Goal: Obtain resource: Obtain resource

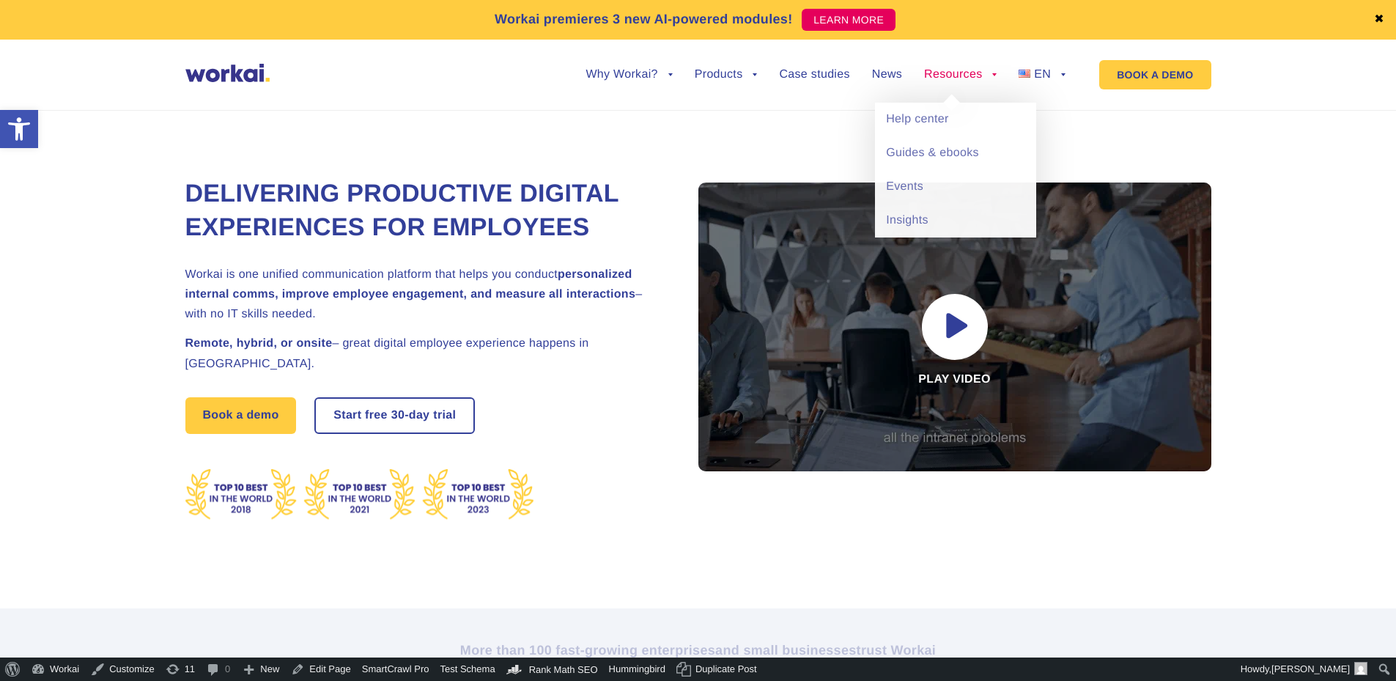
click at [950, 81] on link "Resources" at bounding box center [960, 75] width 73 height 12
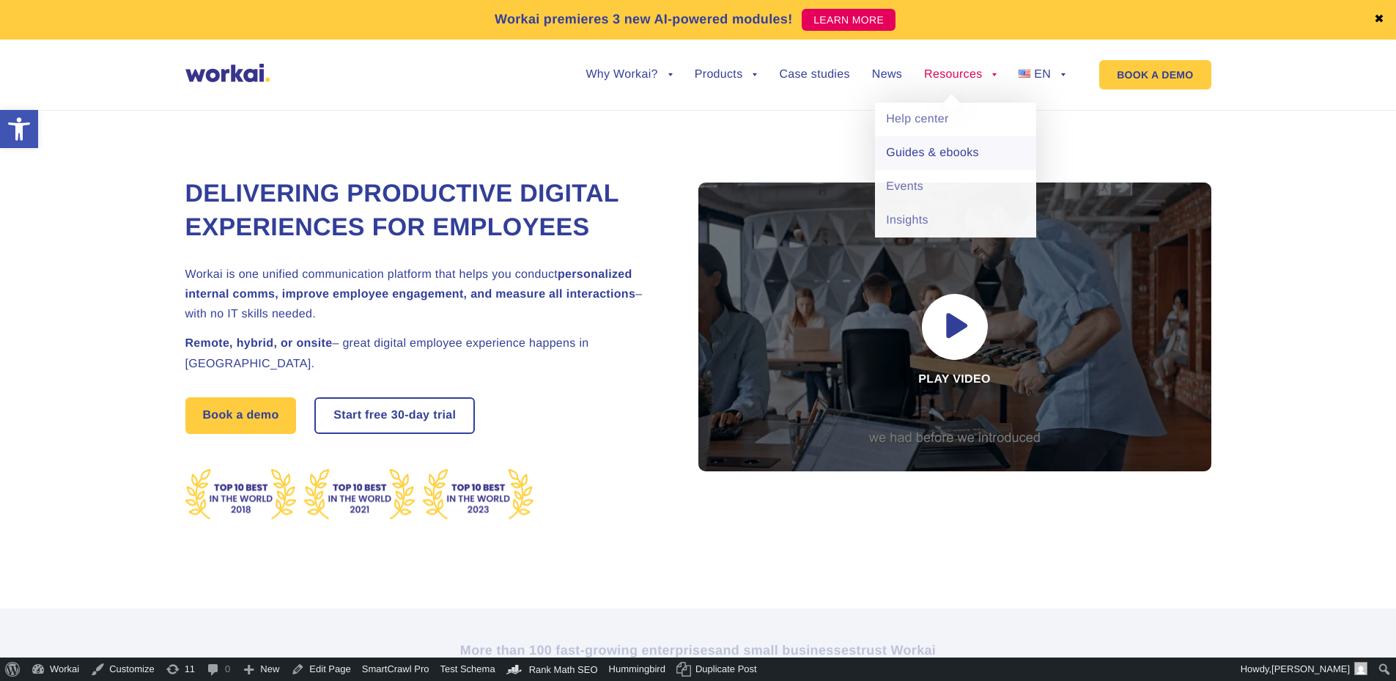
click at [939, 146] on link "Guides & ebooks" at bounding box center [955, 153] width 161 height 34
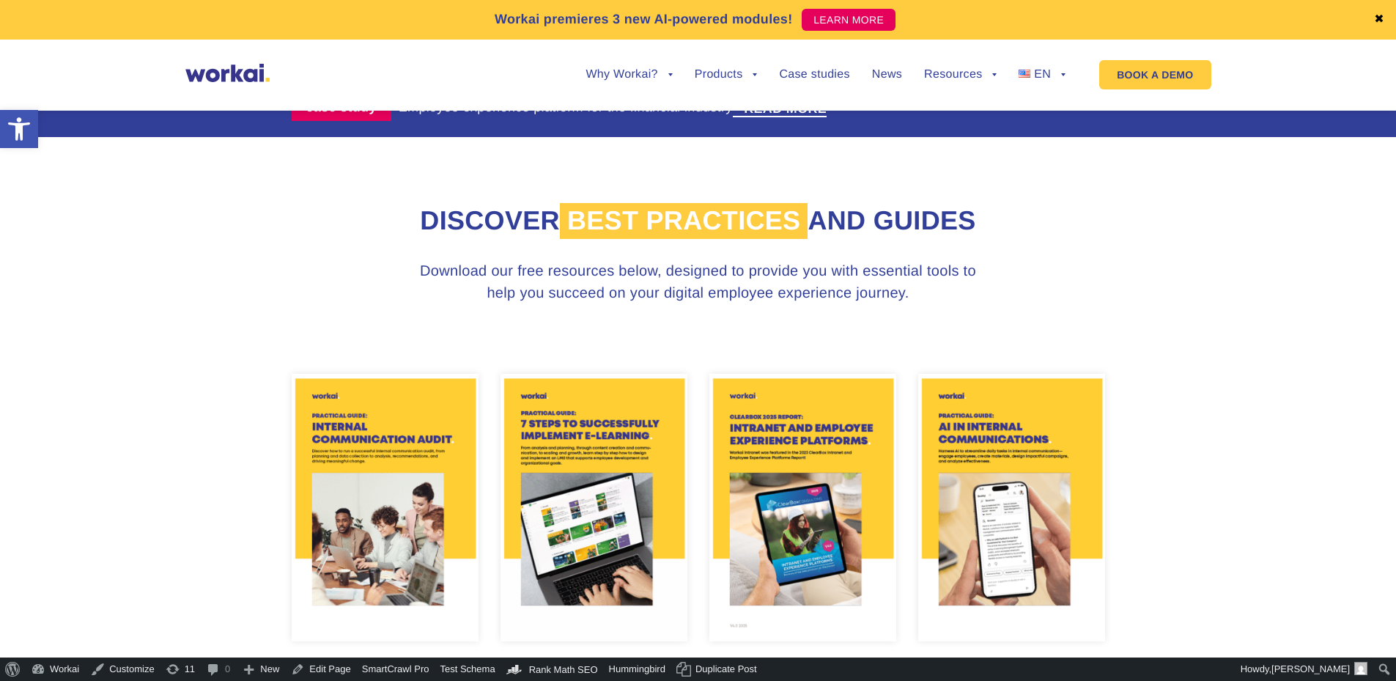
scroll to position [659, 0]
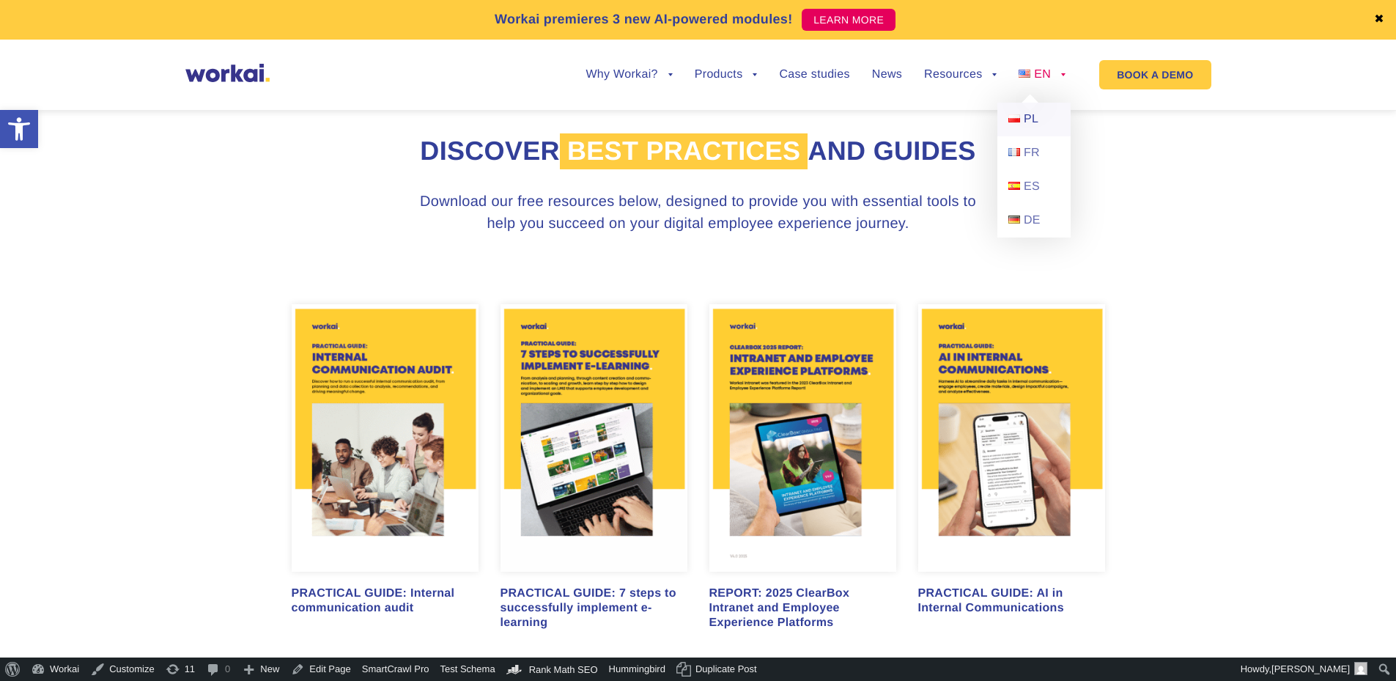
click at [1032, 113] on span "PL" at bounding box center [1031, 119] width 15 height 12
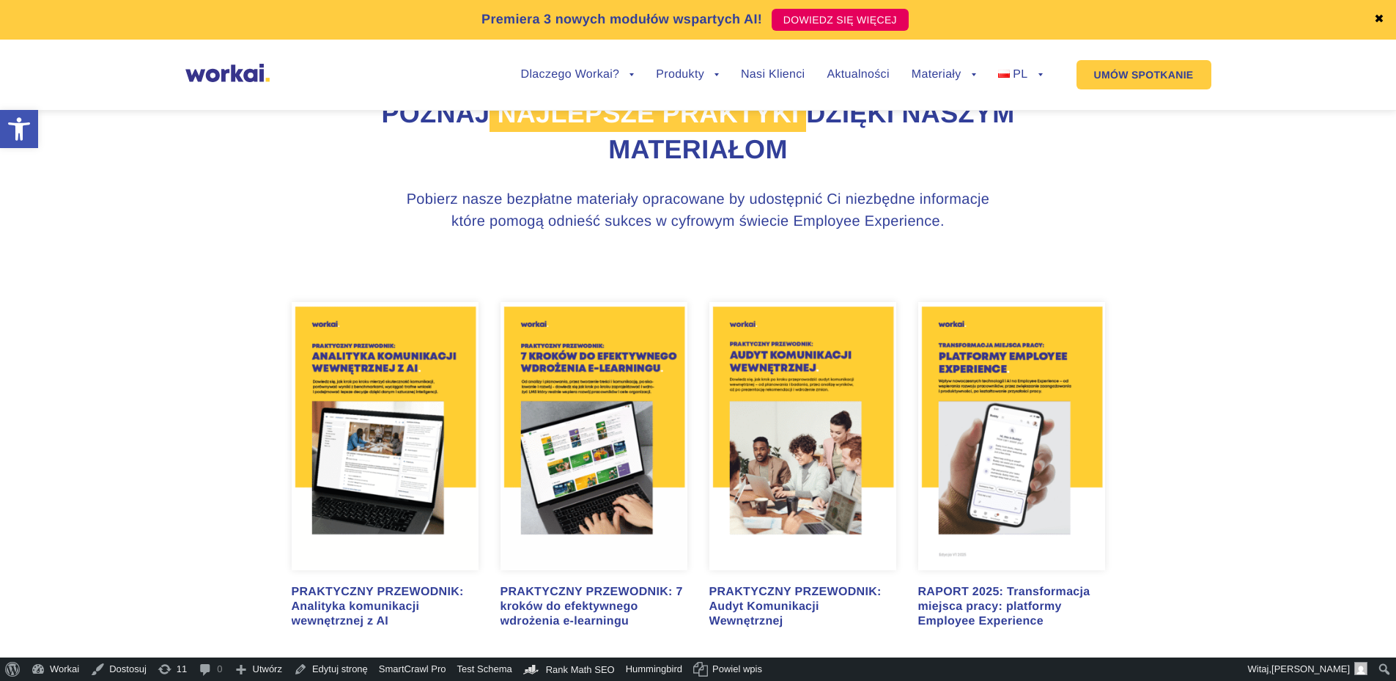
scroll to position [733, 0]
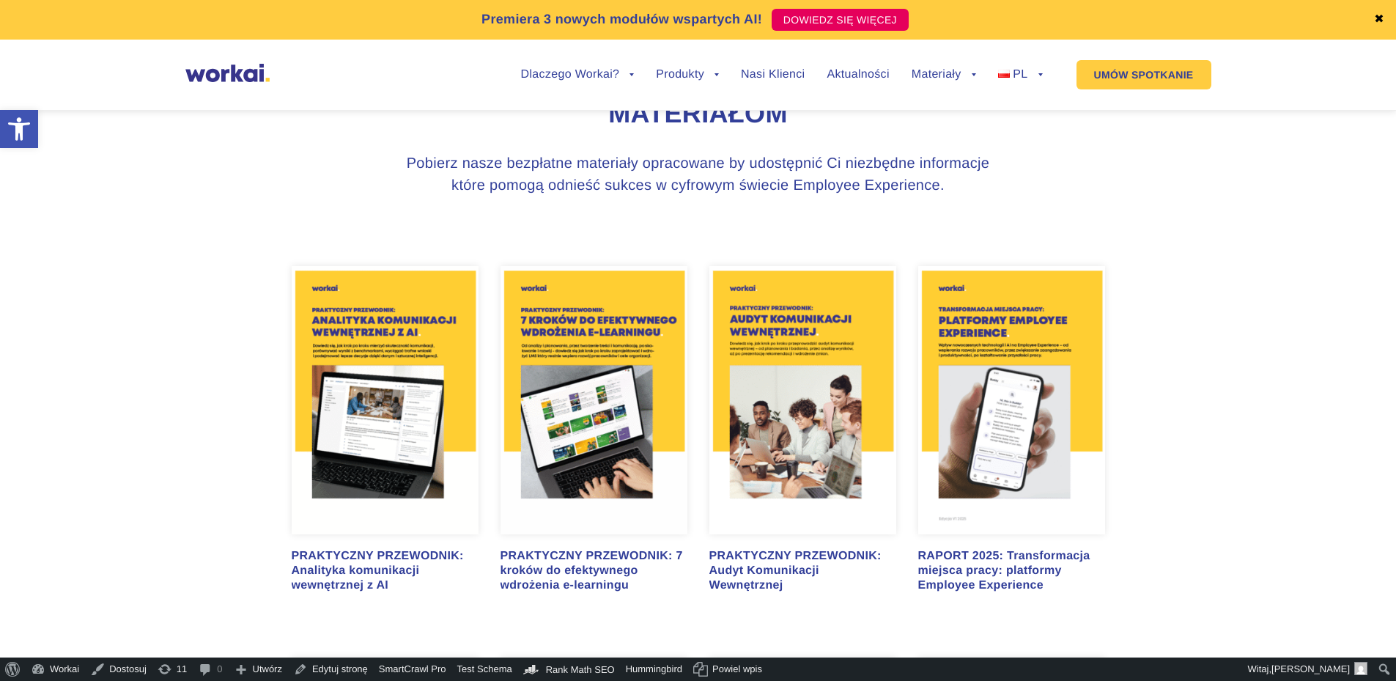
click at [372, 412] on img at bounding box center [385, 400] width 187 height 268
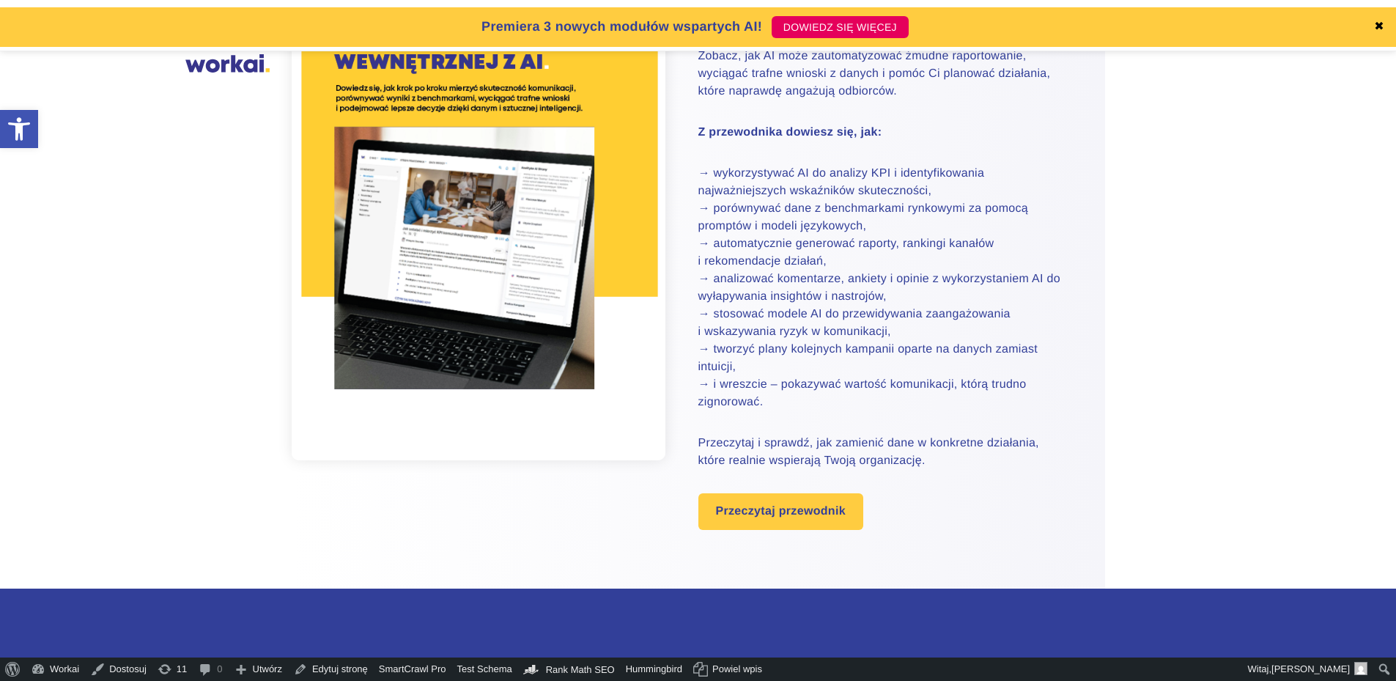
scroll to position [366, 0]
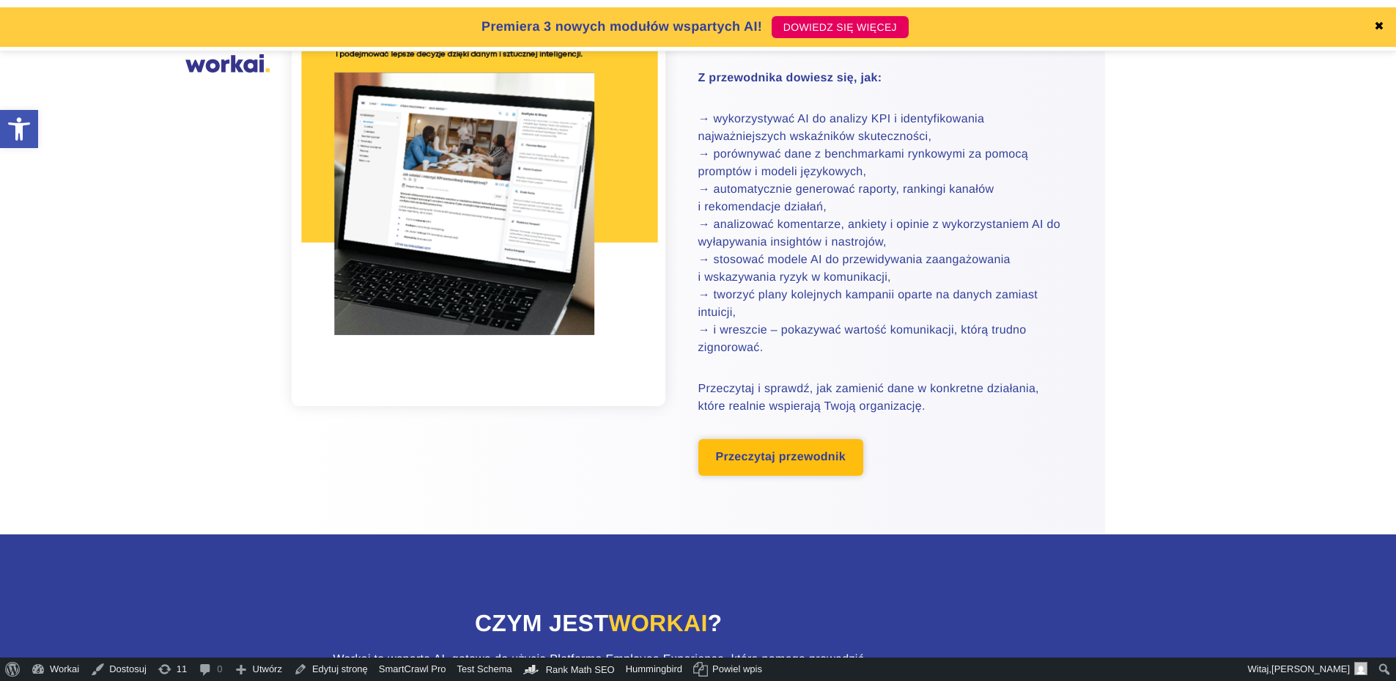
click at [750, 457] on link "Przeczytaj przewodnik" at bounding box center [780, 457] width 165 height 37
